Goal: Task Accomplishment & Management: Use online tool/utility

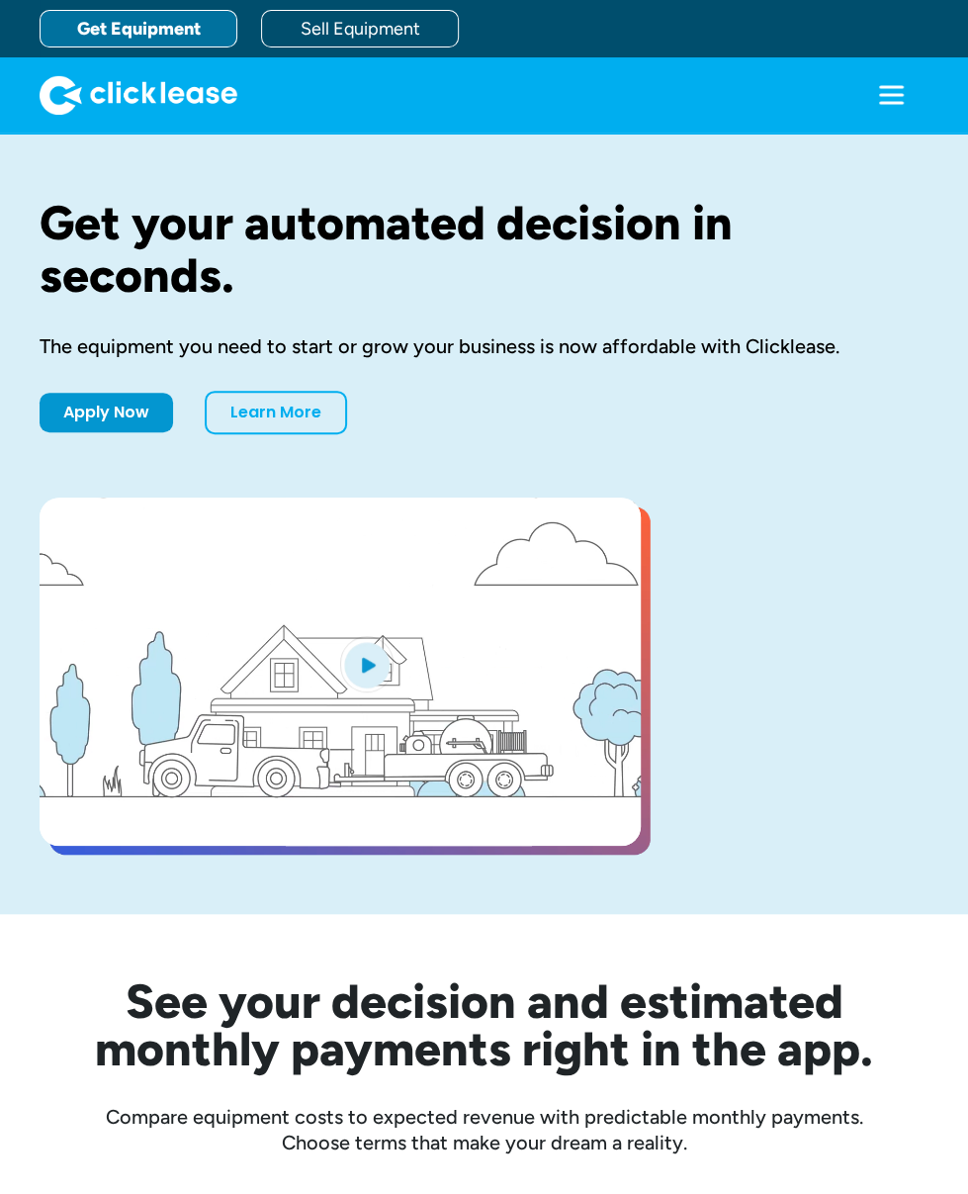
drag, startPoint x: 0, startPoint y: 0, endPoint x: 746, endPoint y: 90, distance: 751.3
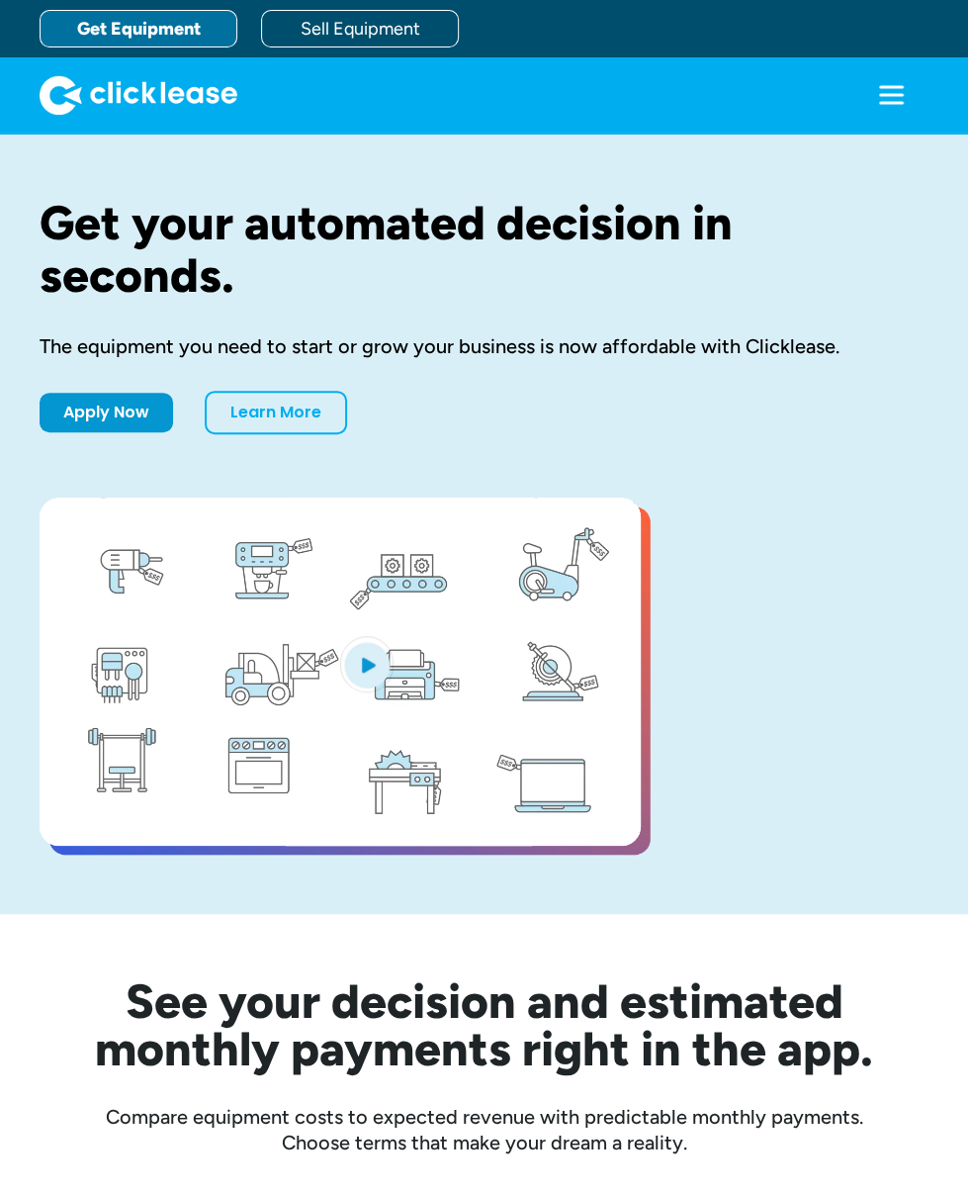
click at [0, 0] on div "Log In" at bounding box center [0, 0] width 0 height 0
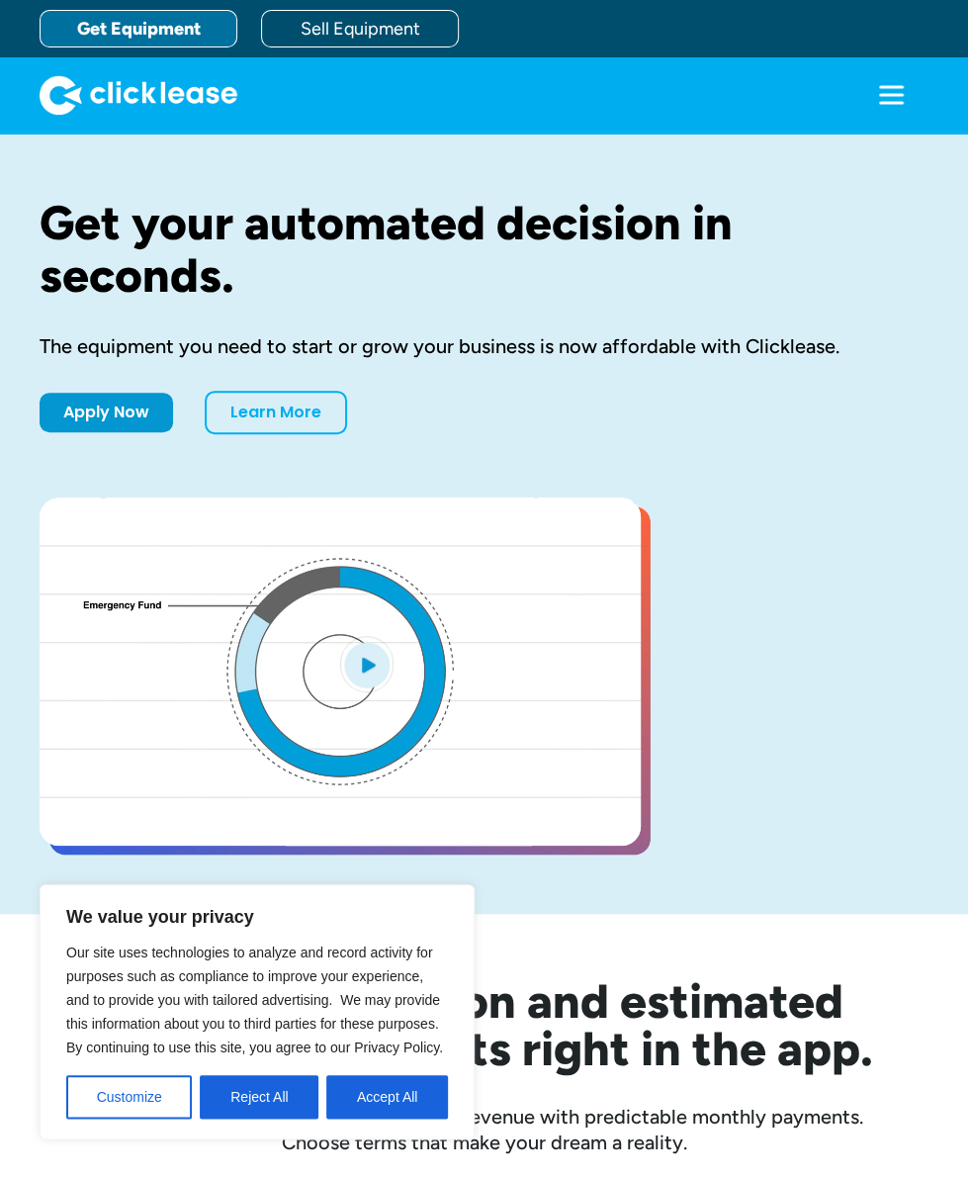
click at [0, 0] on link "Sell Equipment" at bounding box center [0, 0] width 0 height 0
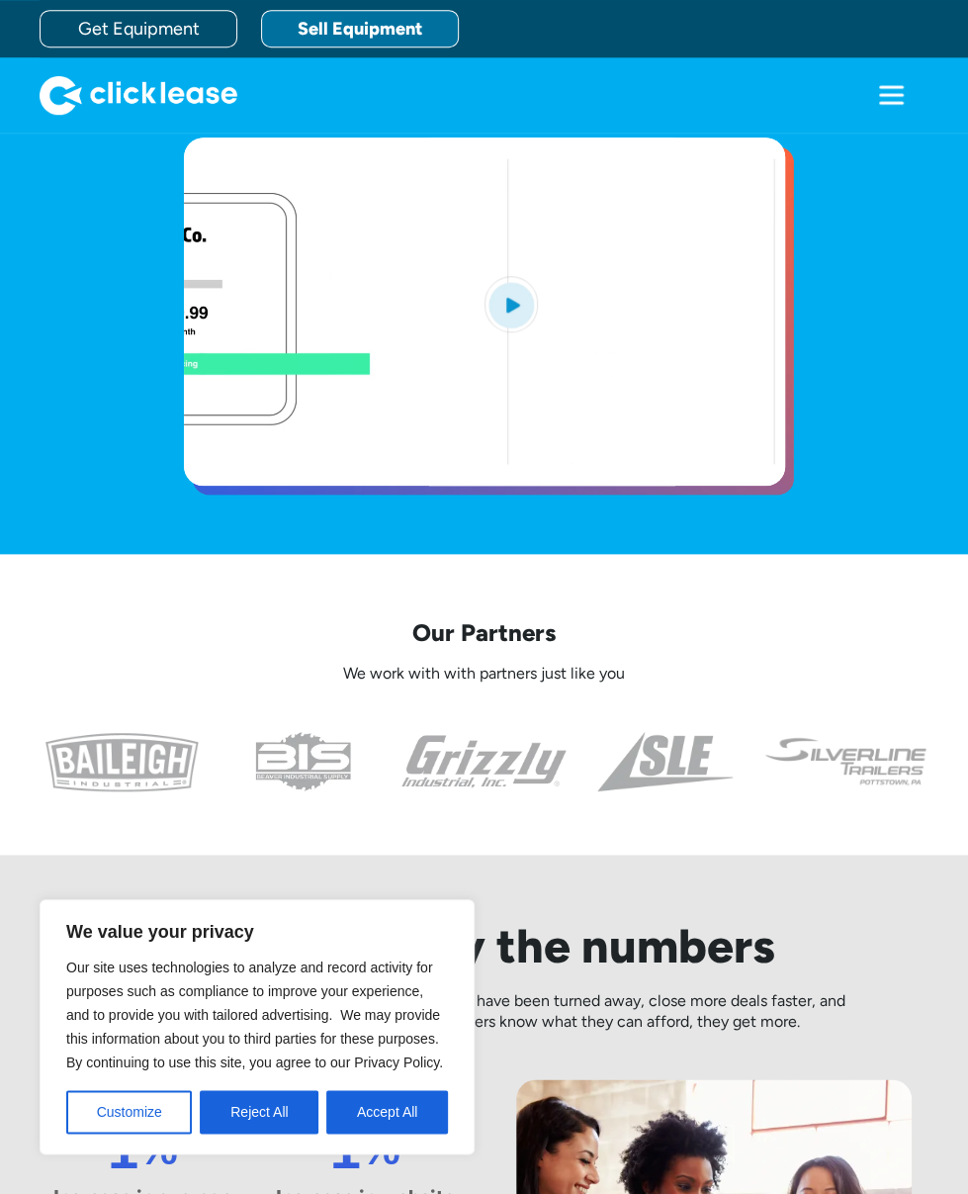
scroll to position [495, 0]
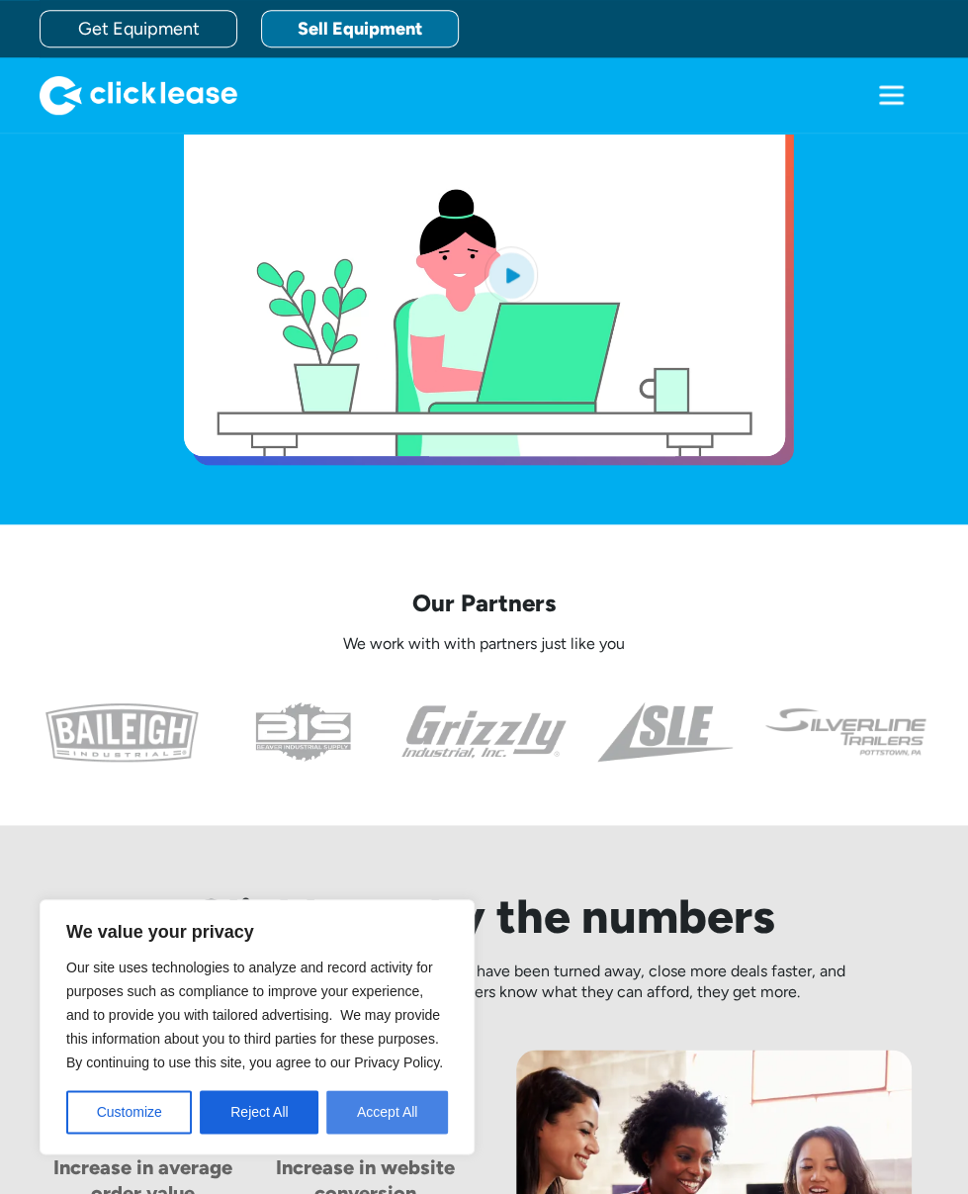
click at [344, 1150] on div "We value your privacy Our site uses technologies to analyze and record activity…" at bounding box center [257, 1026] width 435 height 255
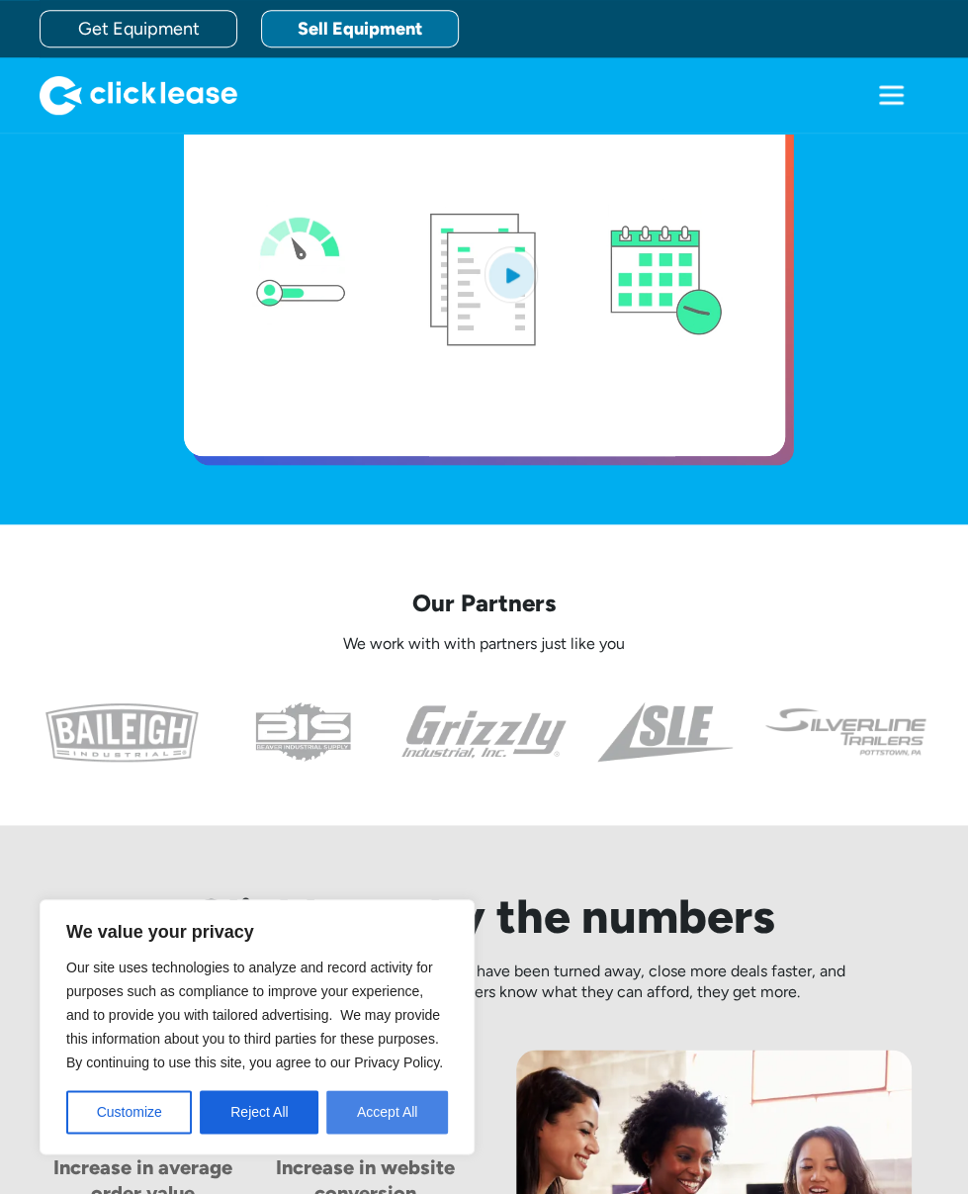
click at [352, 1121] on button "Accept All" at bounding box center [387, 1112] width 122 height 44
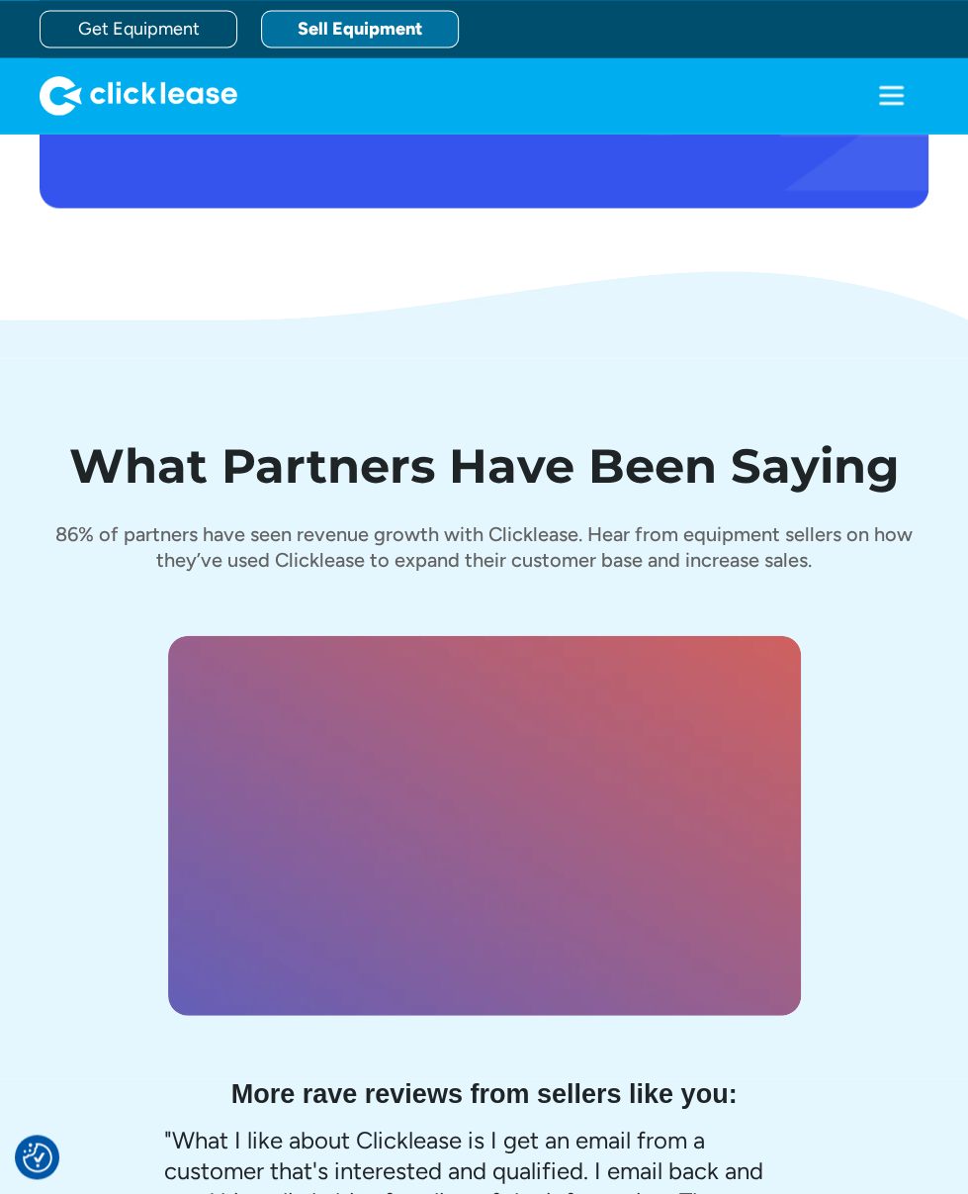
scroll to position [7116, 0]
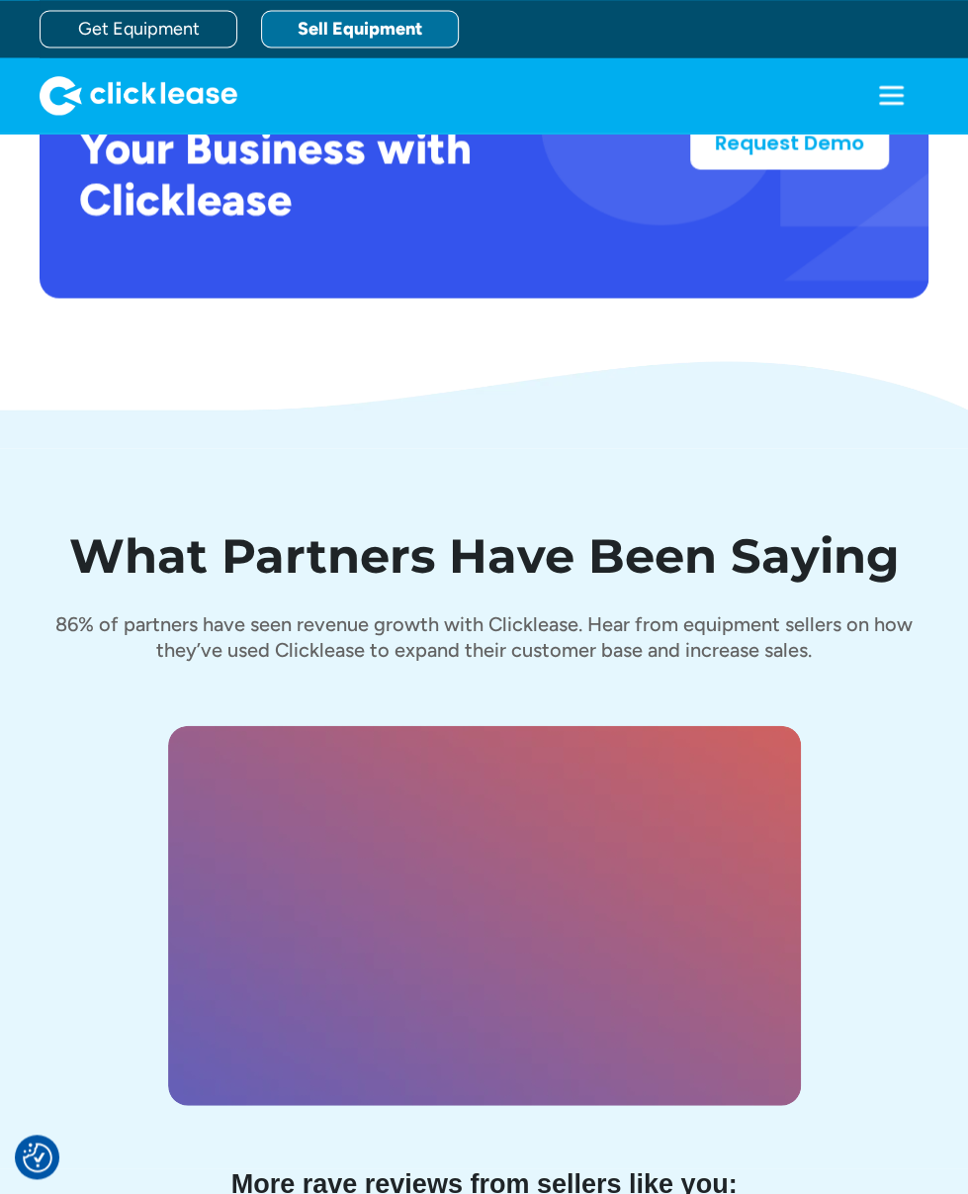
click at [0, 0] on div "Log In" at bounding box center [0, 0] width 0 height 0
click at [0, 0] on div "I offer Clicklease to my customers." at bounding box center [0, 0] width 0 height 0
